Goal: Task Accomplishment & Management: Manage account settings

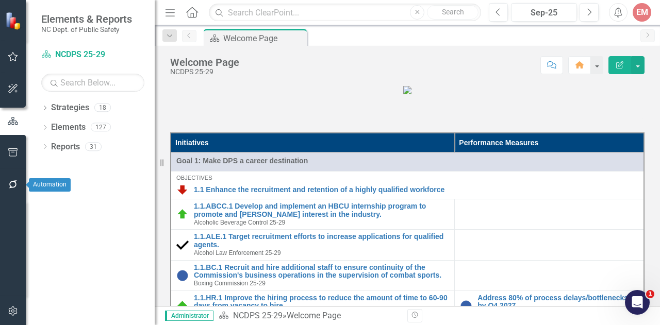
click at [8, 187] on icon "button" at bounding box center [13, 184] width 11 height 8
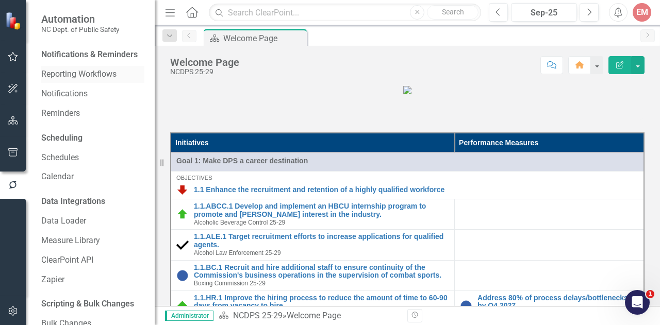
click at [76, 80] on link "Reporting Workflows" at bounding box center [92, 75] width 103 height 12
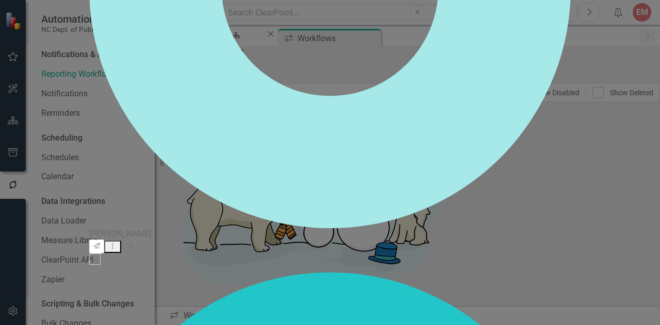
checkbox input "false"
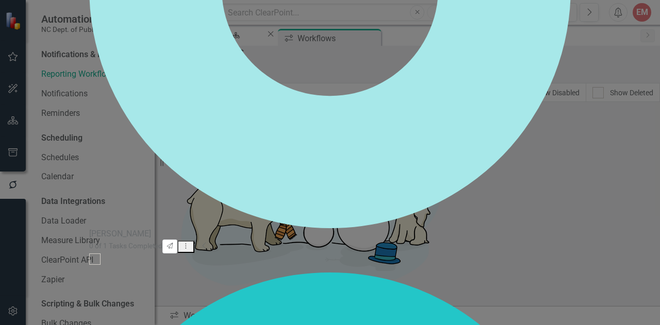
scroll to position [258, 0]
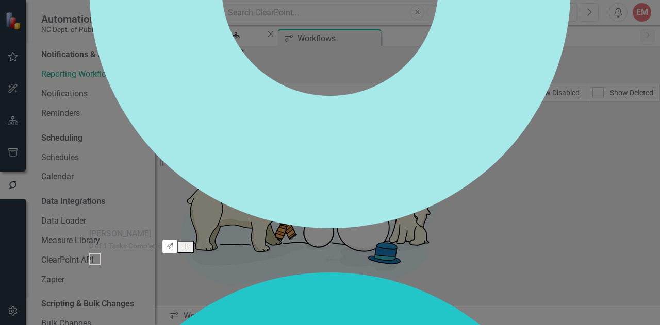
scroll to position [954, 0]
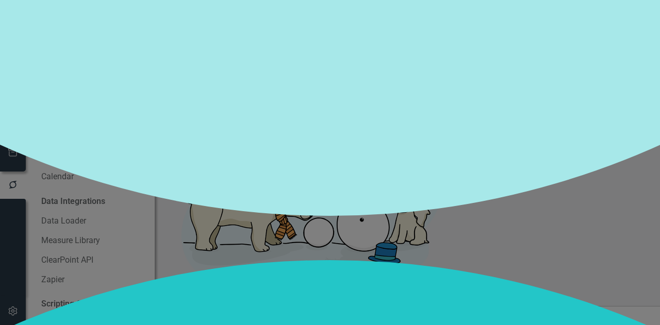
scroll to position [1047, 0]
checkbox input "true"
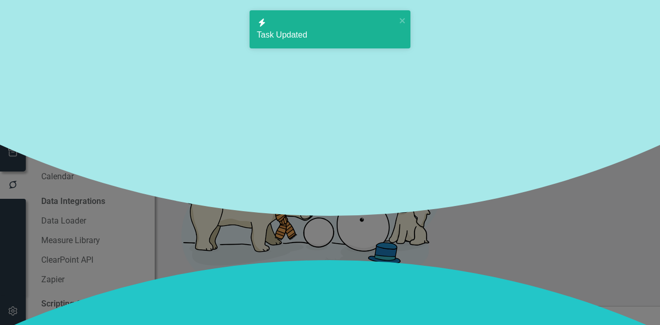
checkbox input "true"
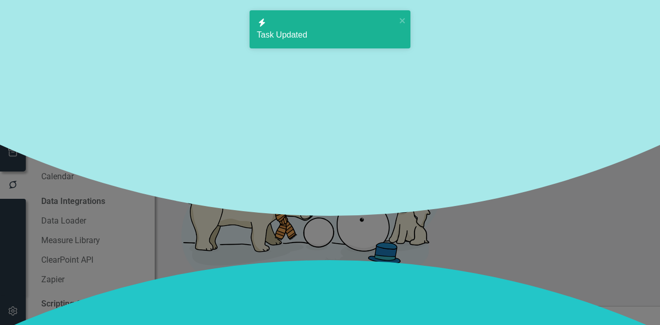
checkbox input "true"
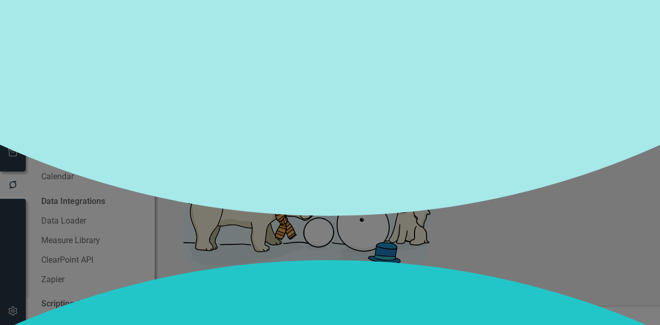
checkbox input "true"
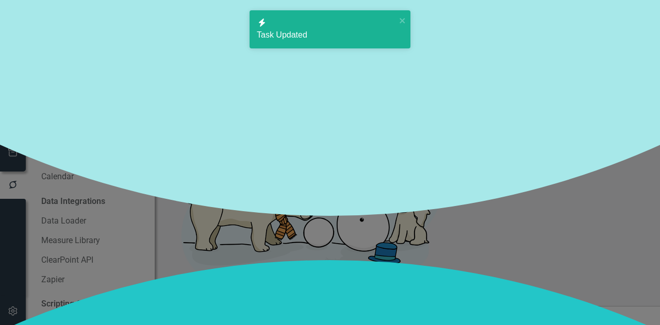
checkbox input "true"
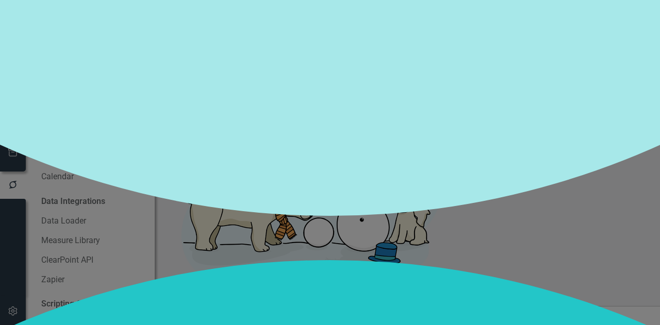
scroll to position [1164, 0]
checkbox input "true"
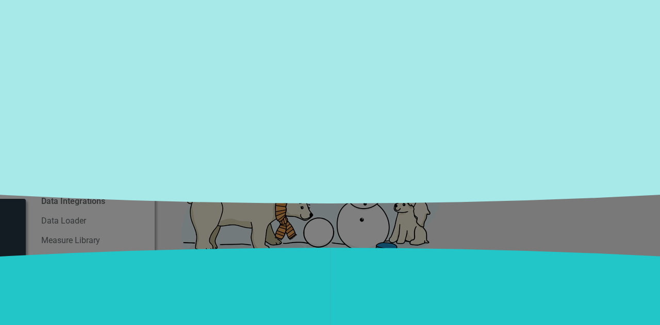
scroll to position [1380, 0]
checkbox input "true"
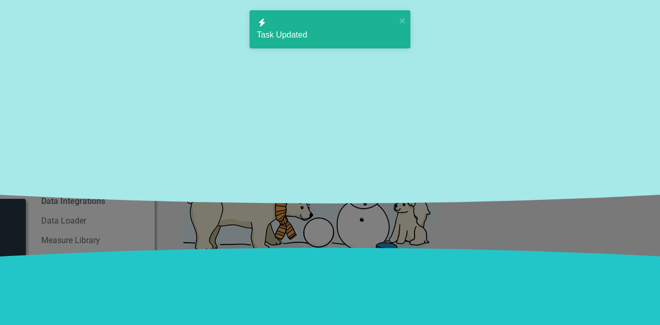
checkbox input "true"
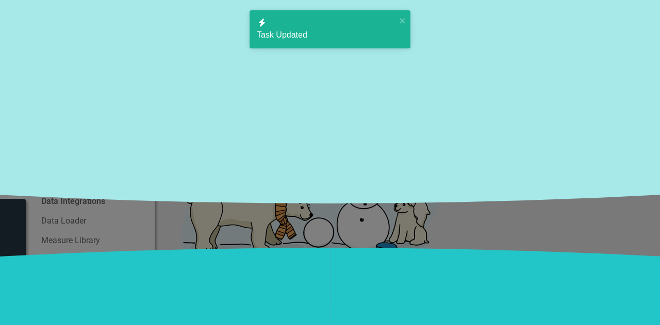
checkbox input "true"
checkbox input "false"
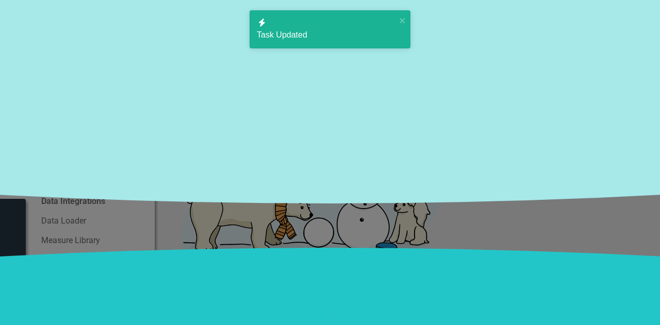
checkbox input "true"
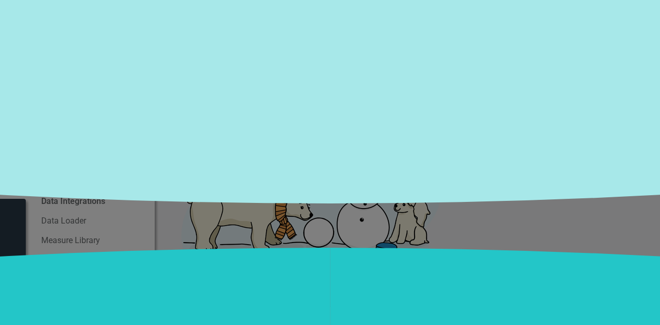
checkbox input "true"
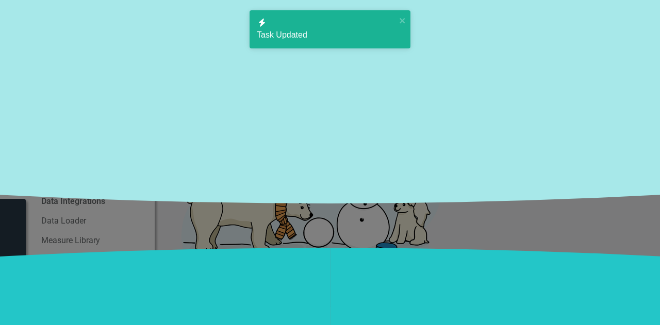
checkbox input "true"
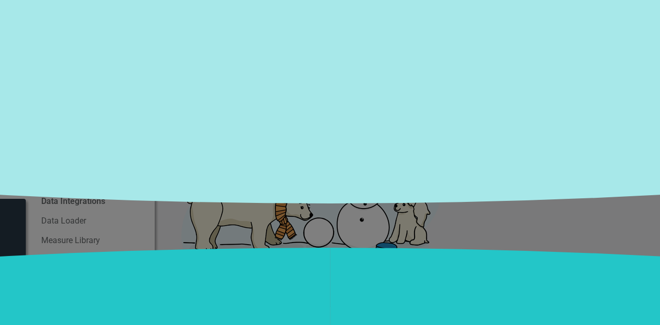
checkbox input "true"
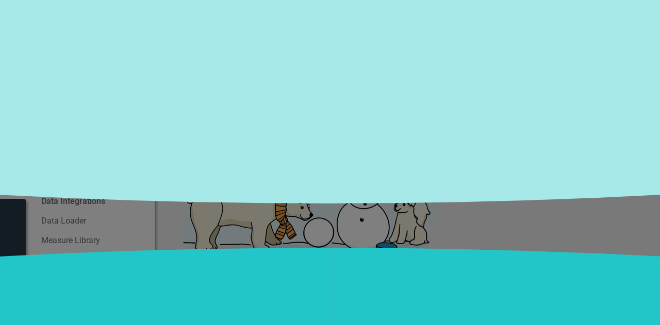
checkbox input "true"
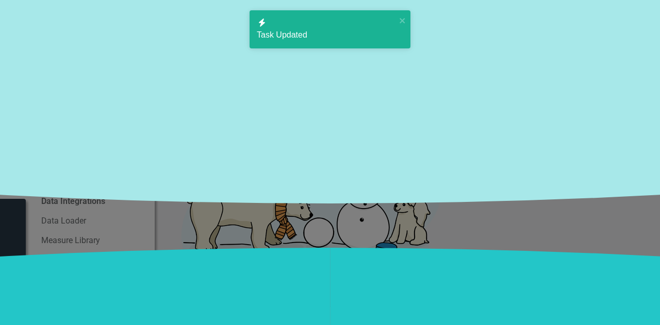
checkbox input "true"
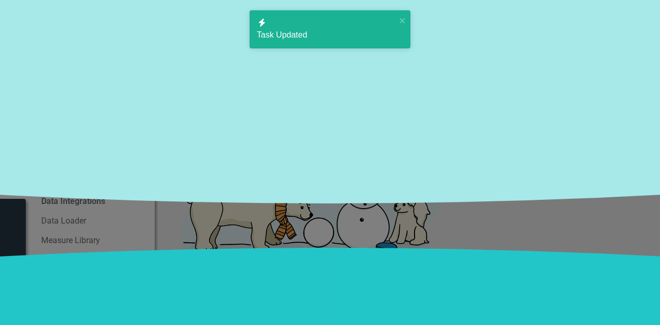
checkbox input "true"
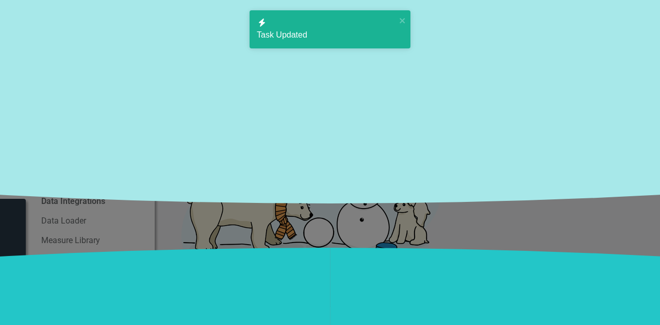
checkbox input "true"
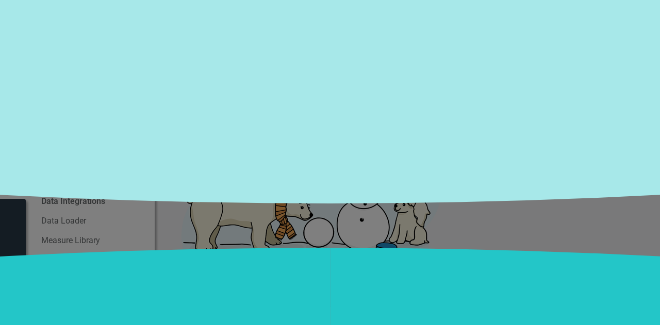
checkbox input "true"
checkbox input "false"
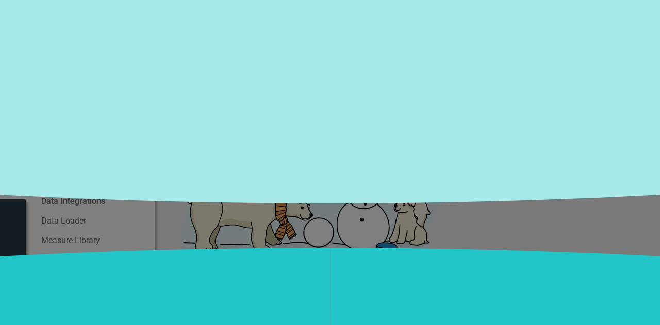
checkbox input "true"
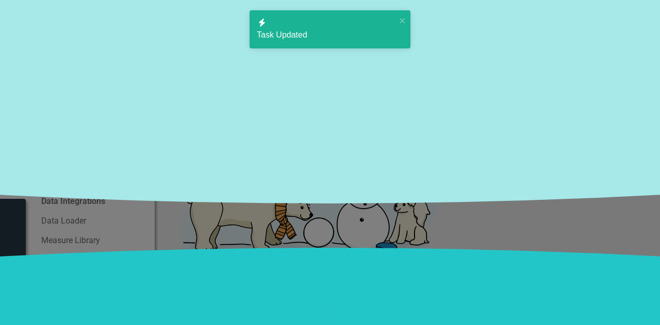
checkbox input "true"
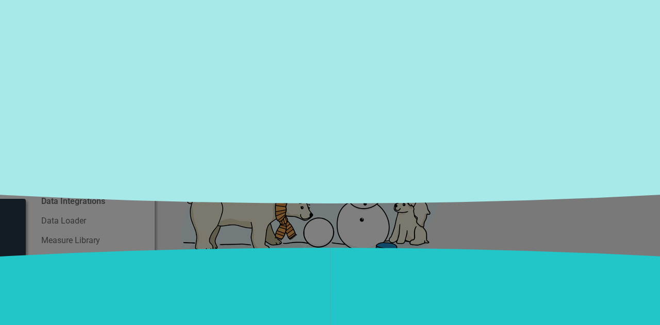
checkbox input "true"
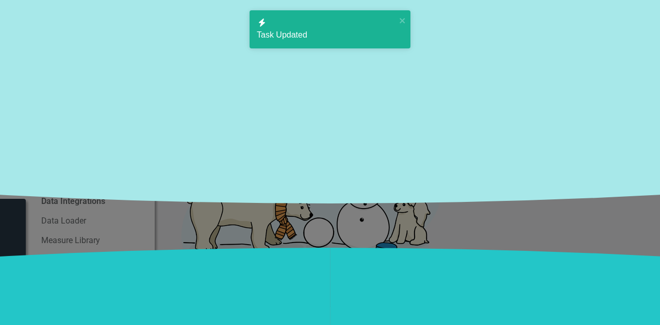
checkbox input "true"
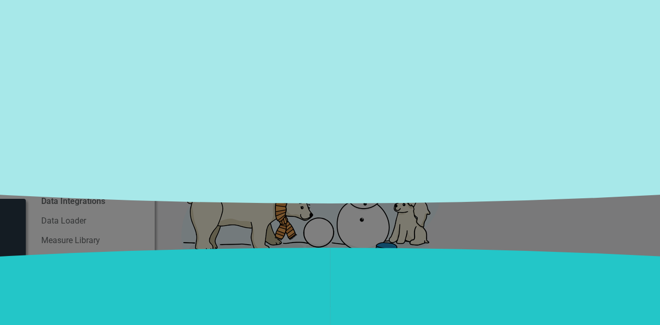
scroll to position [1210, 0]
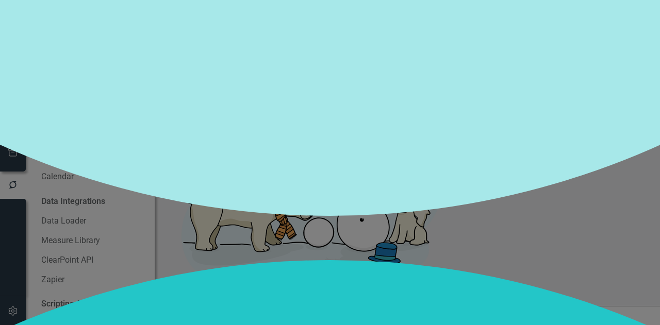
scroll to position [1057, 0]
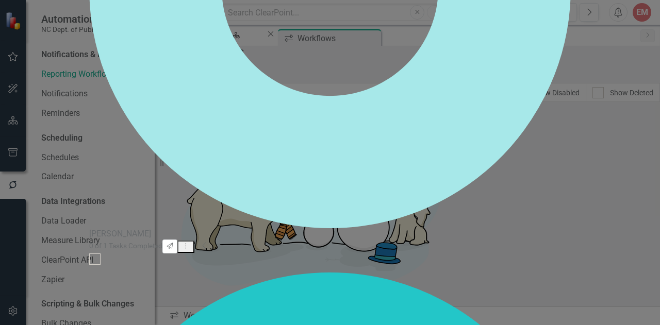
scroll to position [912, 0]
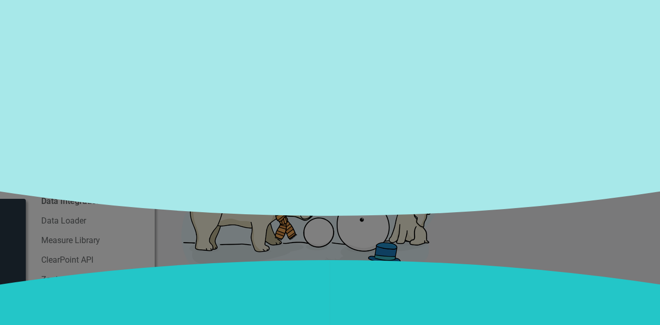
scroll to position [1055, 0]
checkbox input "true"
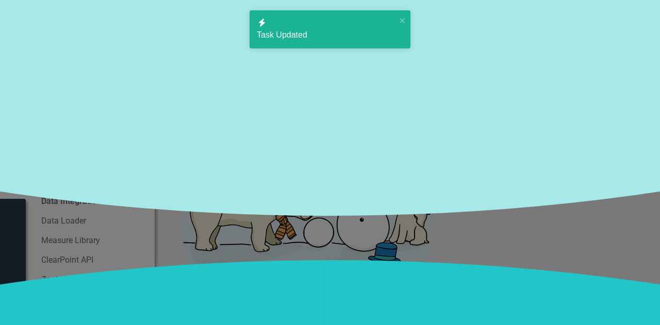
checkbox input "true"
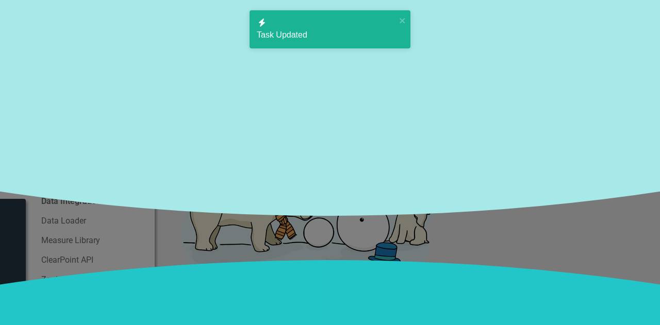
checkbox input "true"
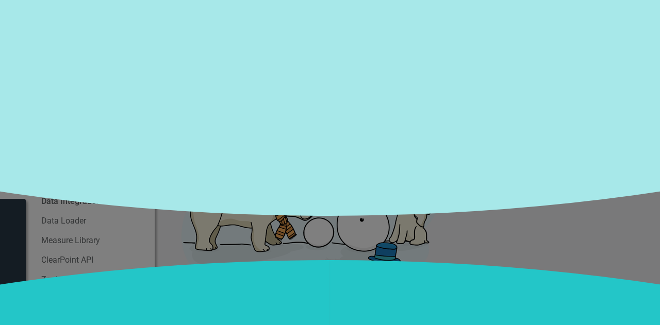
checkbox input "true"
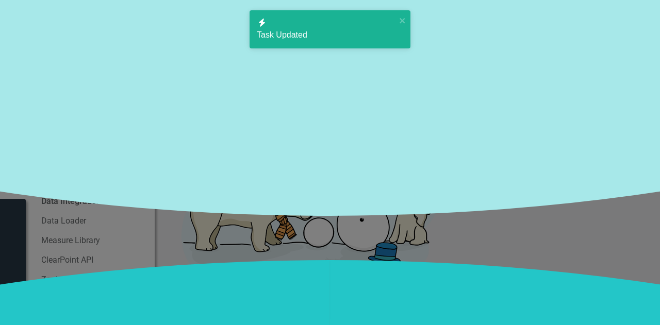
checkbox input "true"
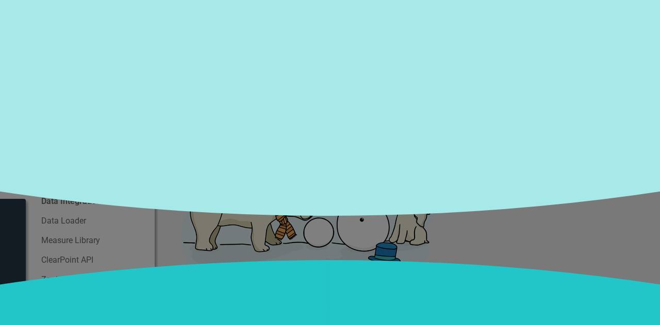
checkbox input "true"
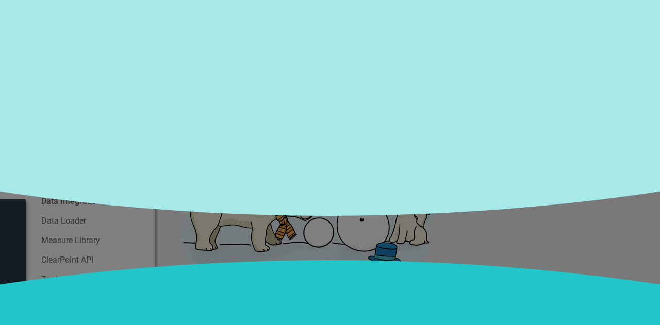
scroll to position [0, 0]
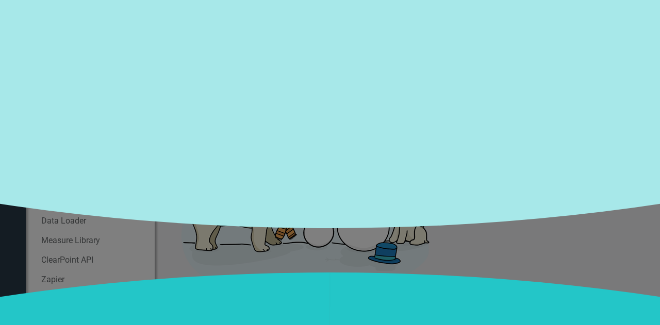
scroll to position [100, 0]
checkbox input "true"
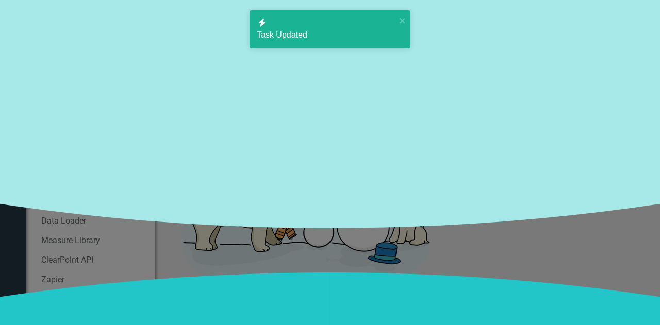
checkbox input "true"
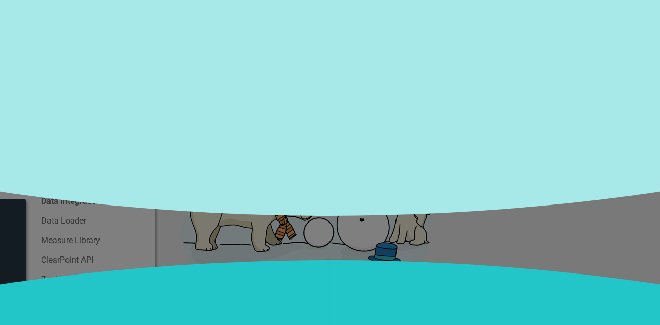
scroll to position [0, 0]
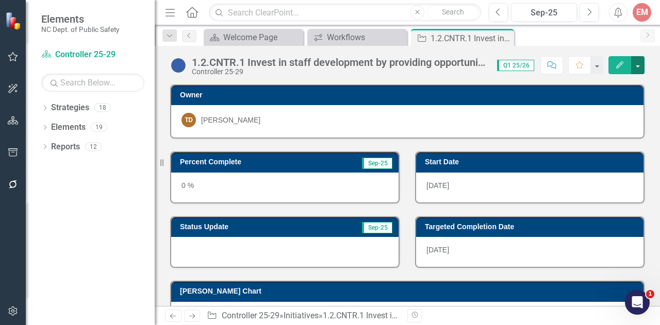
click at [637, 65] on button "button" at bounding box center [637, 65] width 13 height 18
